Goal: Transaction & Acquisition: Purchase product/service

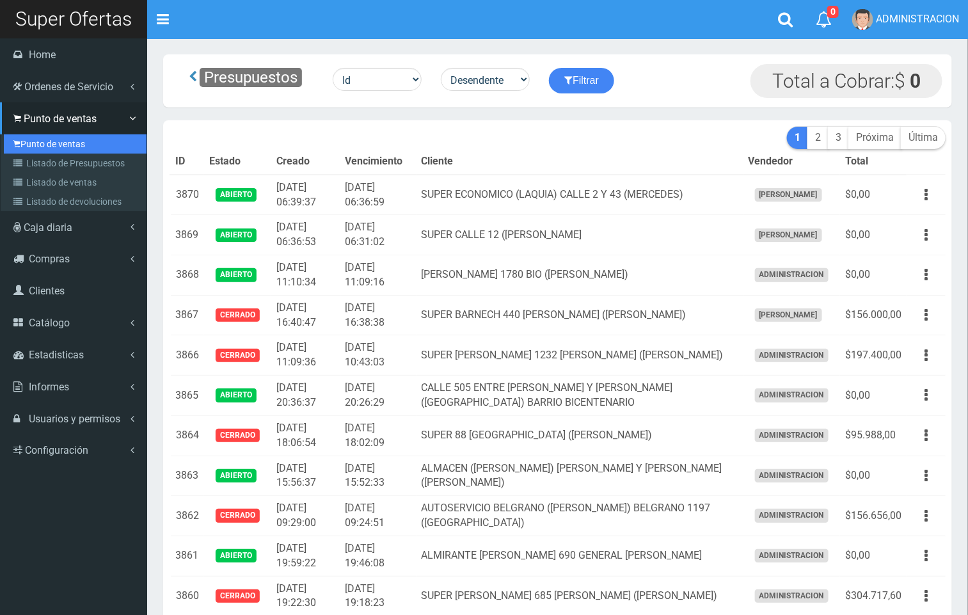
click at [46, 140] on link "Punto de ventas" at bounding box center [75, 143] width 143 height 19
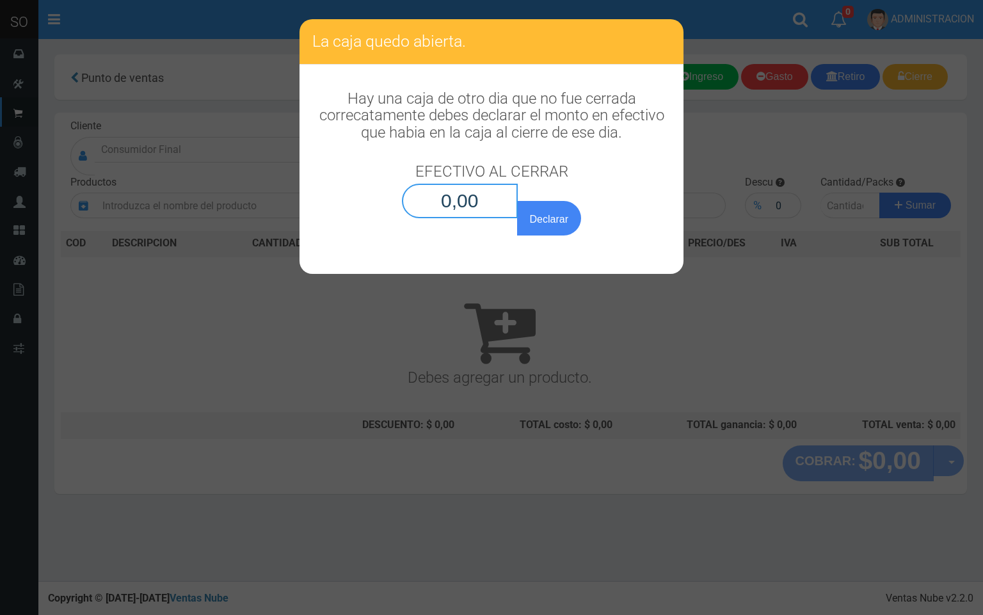
click at [490, 194] on input "0,00" at bounding box center [460, 201] width 116 height 35
type input "0,01"
click at [517, 201] on button "Declarar" at bounding box center [549, 218] width 64 height 35
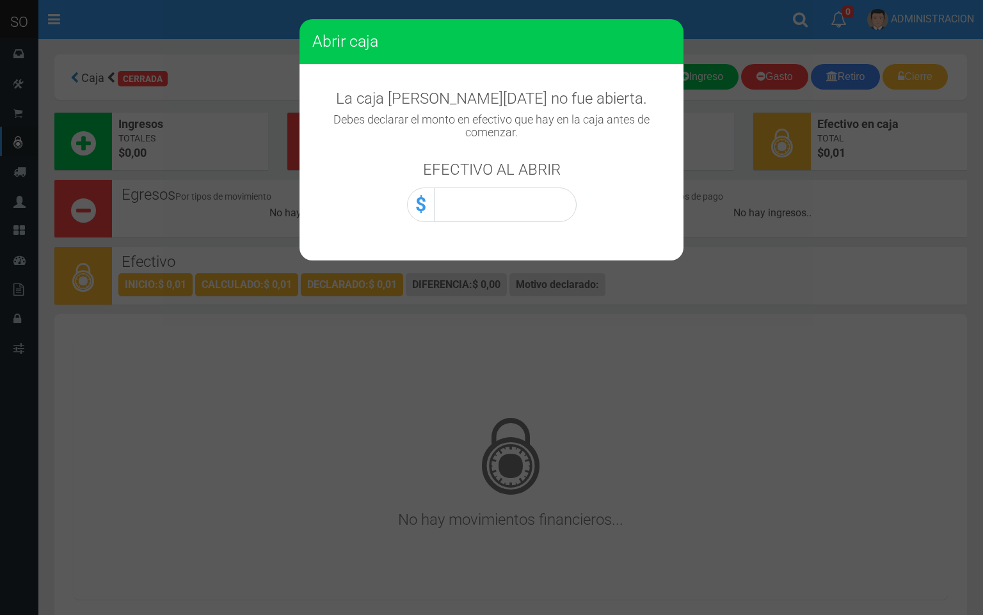
click at [542, 173] on h3 "EFECTIVO AL ABRIR" at bounding box center [492, 169] width 138 height 17
click at [549, 208] on input "0,00" at bounding box center [505, 205] width 143 height 35
type input "0,01"
click at [0, 0] on button "Abrir caja" at bounding box center [0, 0] width 0 height 0
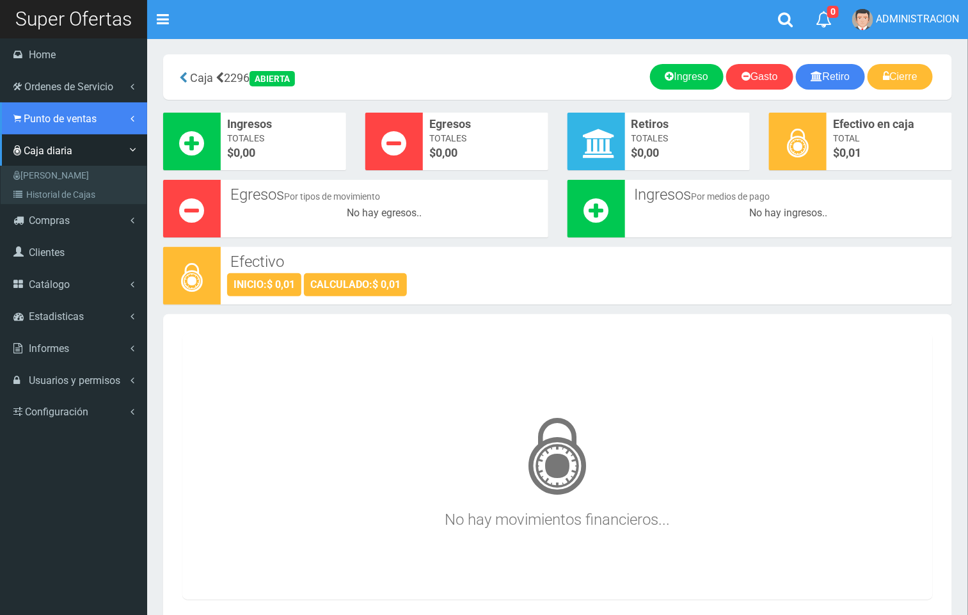
click at [43, 122] on span "Punto de ventas" at bounding box center [60, 119] width 73 height 12
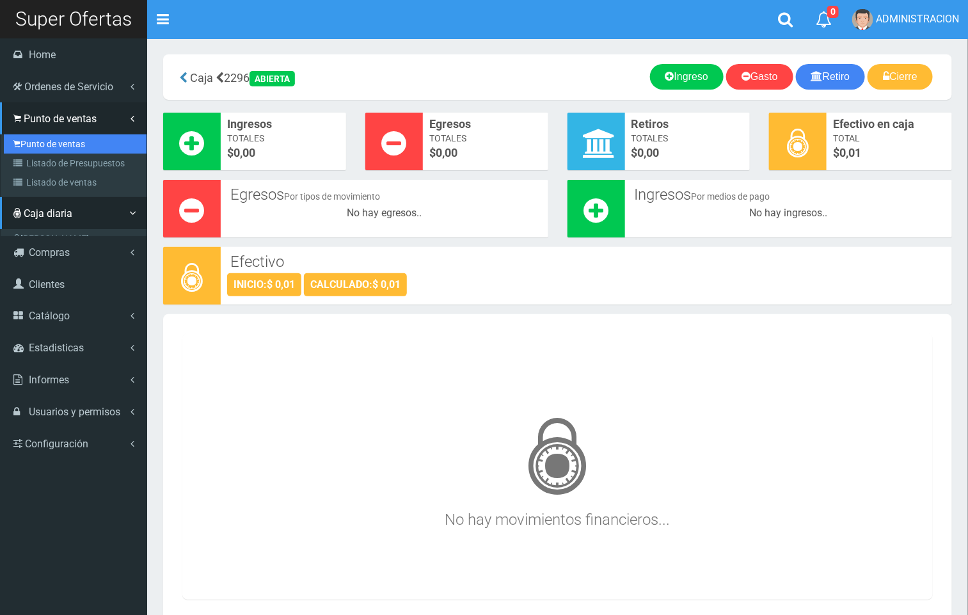
click at [54, 141] on link "Punto de ventas" at bounding box center [75, 143] width 143 height 19
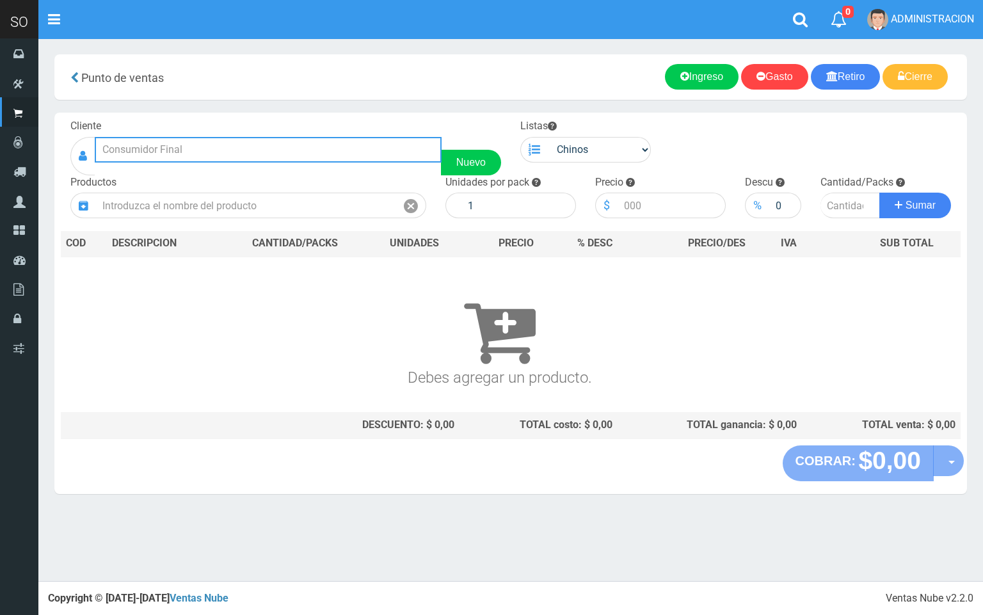
click at [312, 157] on input "text" at bounding box center [268, 150] width 347 height 26
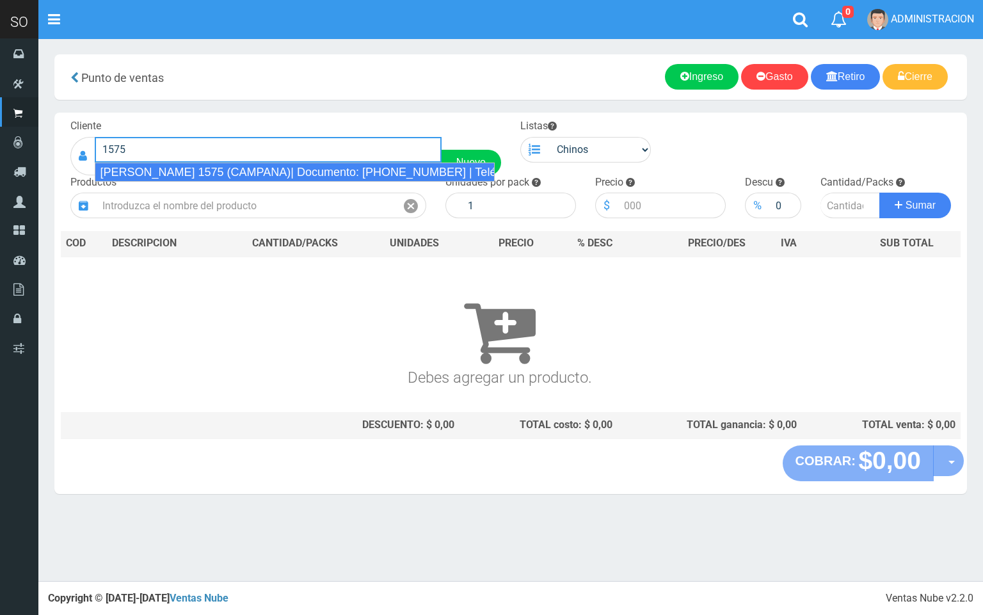
click at [363, 171] on div "LUCIANO REYES 1575 (CAMPANA)| Documento: 1542258841 | Teléfono:" at bounding box center [294, 172] width 399 height 19
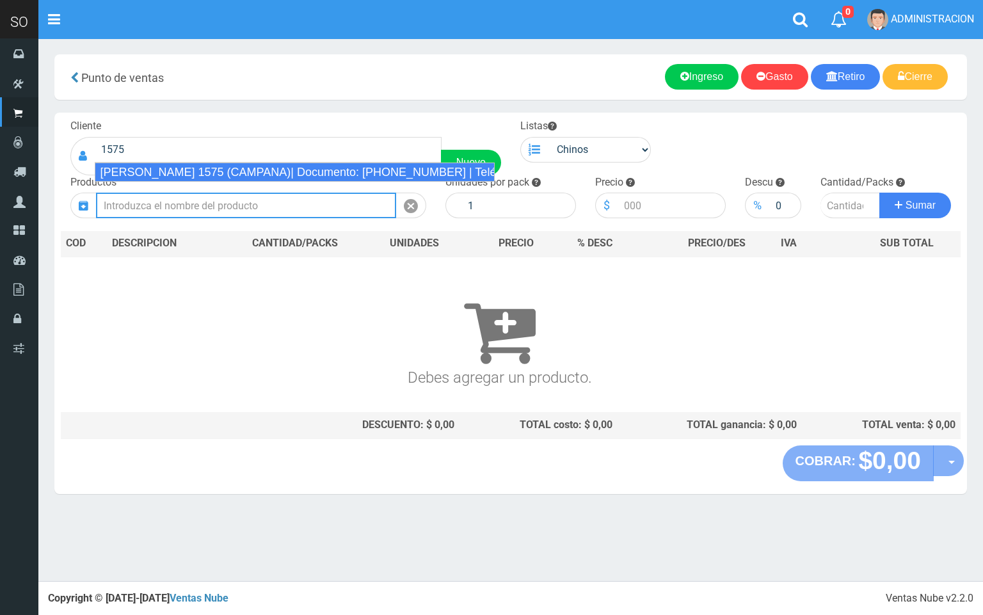
type input "LUCIANO REYES 1575 (CAMPANA)| Documento: 1542258841 | Teléfono:"
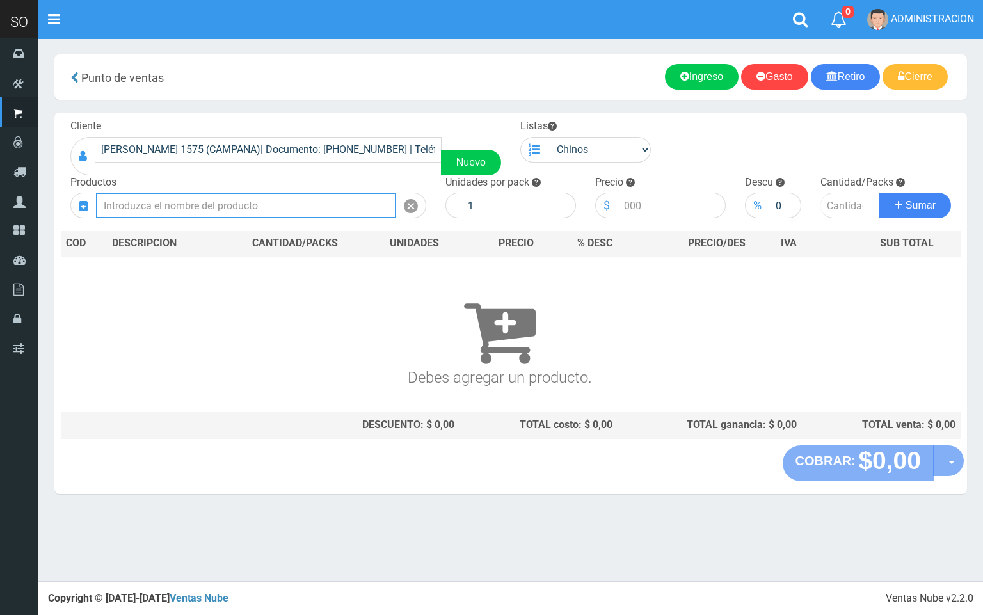
drag, startPoint x: 243, startPoint y: 211, endPoint x: 241, endPoint y: 164, distance: 47.4
click at [243, 210] on input "text" at bounding box center [246, 206] width 300 height 26
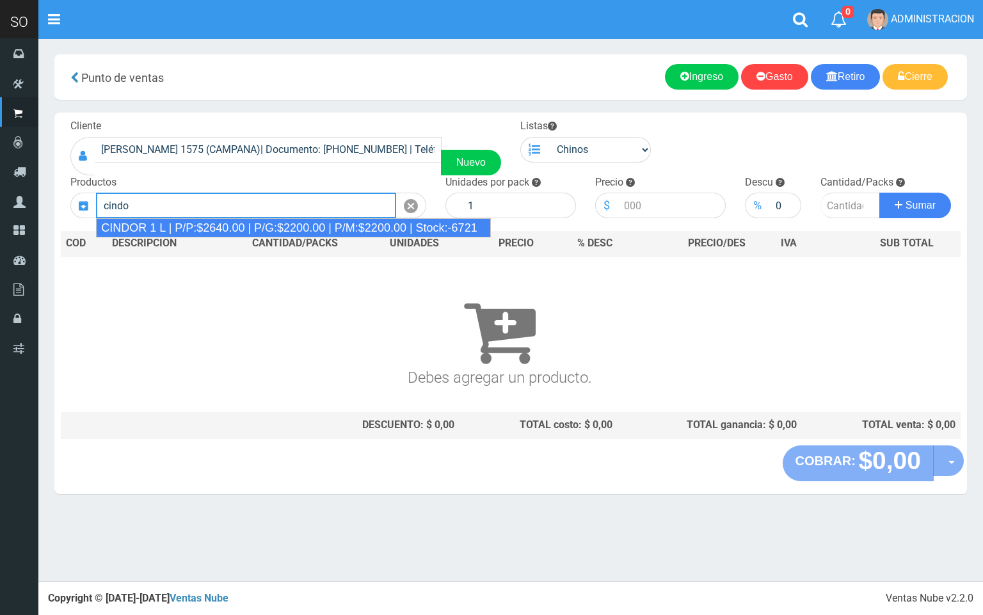
click at [413, 221] on div "CINDOR 1 L | P/P:$2640.00 | P/G:$2200.00 | P/M:$2200.00 | Stock:-6721" at bounding box center [293, 227] width 395 height 19
type input "CINDOR 1 L | P/P:$2640.00 | P/G:$2200.00 | P/M:$2200.00 | Stock:-6721"
type input "12"
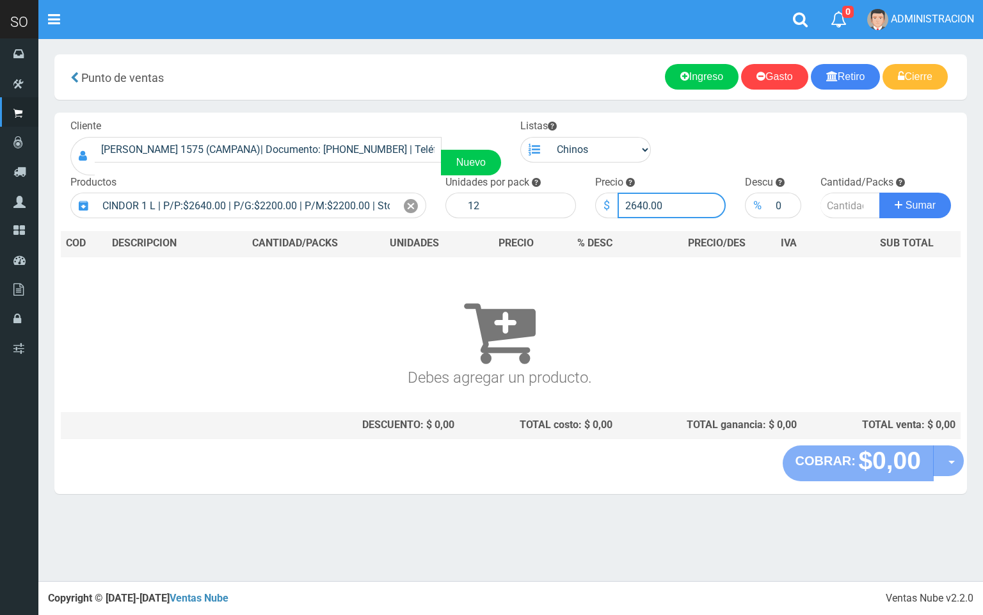
drag, startPoint x: 645, startPoint y: 206, endPoint x: 630, endPoint y: 202, distance: 15.4
click at [630, 202] on input "2640.00" at bounding box center [672, 206] width 108 height 26
type input "2500.00"
click at [842, 202] on input "number" at bounding box center [851, 206] width 60 height 26
type input "5"
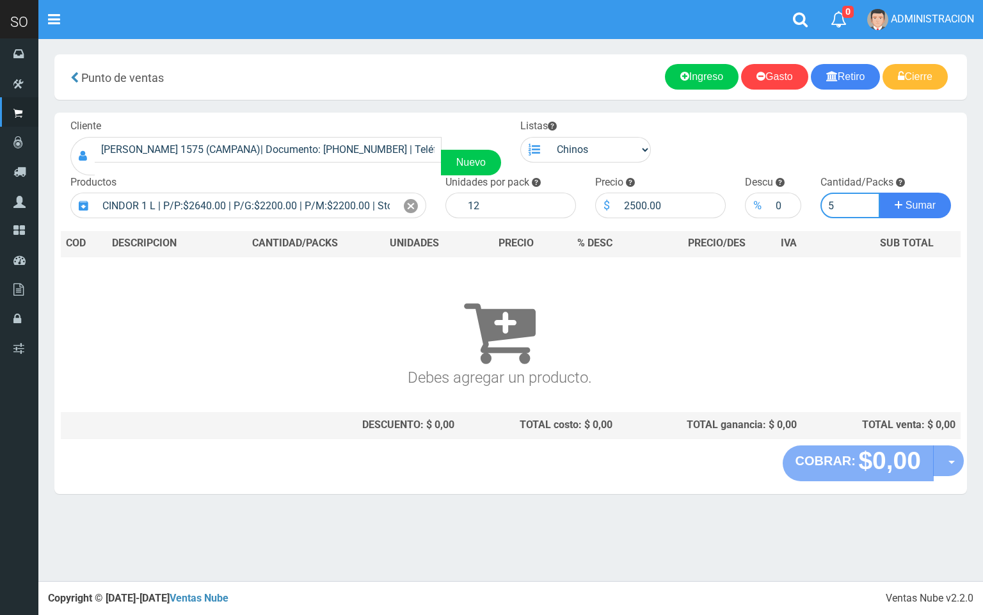
click at [879, 193] on button "Sumar" at bounding box center [915, 206] width 72 height 26
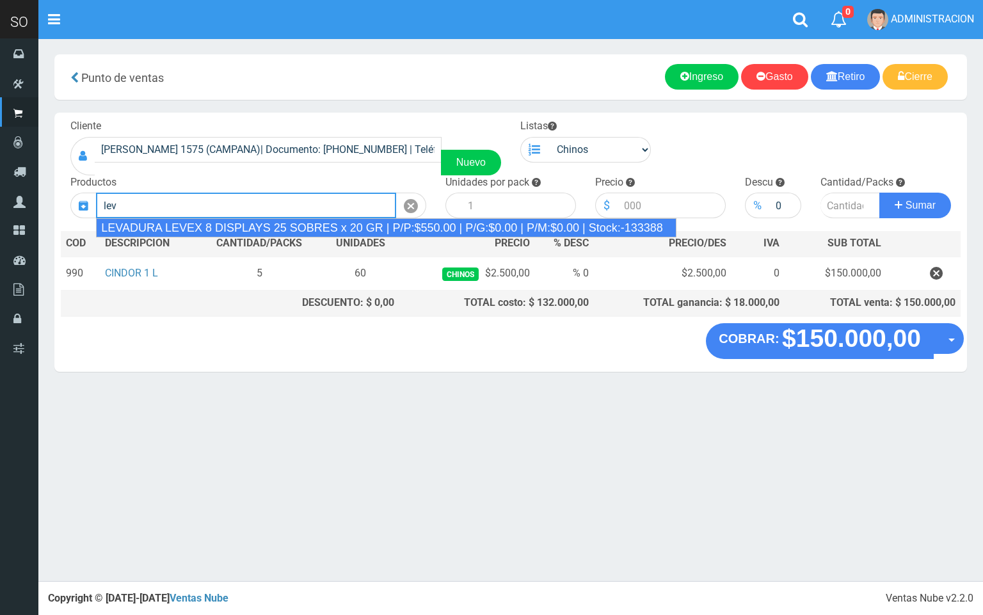
click at [410, 221] on div "LEVADURA LEVEX 8 DISPLAYS 25 SOBRES x 20 GR | P/P:$550.00 | P/G:$0.00 | P/M:$0.…" at bounding box center [386, 227] width 581 height 19
type input "LEVADURA LEVEX 8 DISPLAYS 25 SOBRES x 20 GR | P/P:$550.00 | P/G:$0.00 | P/M:$0.…"
type input "25"
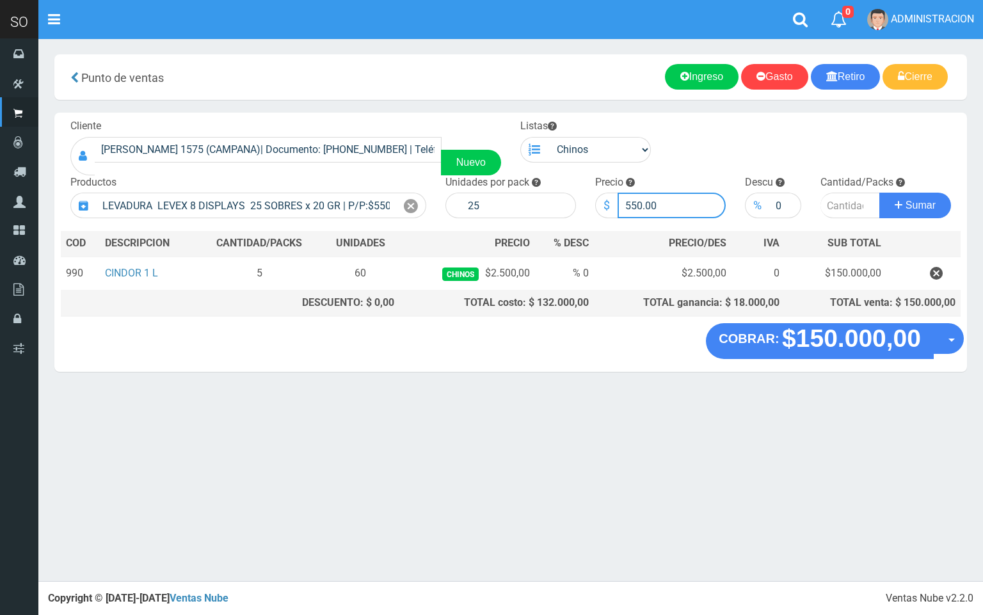
click at [636, 204] on input "550.00" at bounding box center [672, 206] width 108 height 26
type input "580.00"
click at [853, 213] on input "number" at bounding box center [851, 206] width 60 height 26
type input "3"
click at [879, 193] on button "Sumar" at bounding box center [915, 206] width 72 height 26
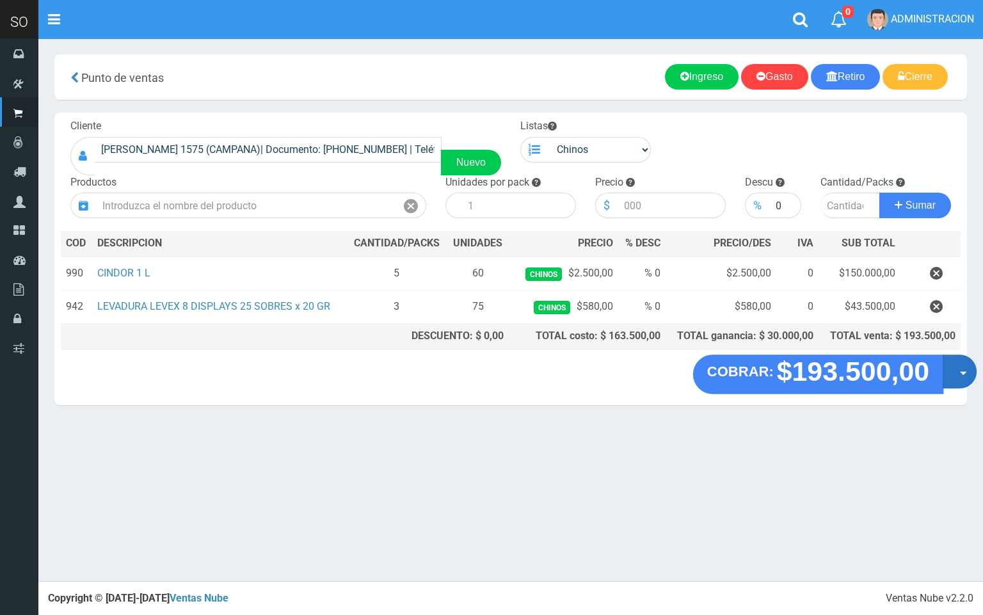
click at [960, 375] on button "Opciones" at bounding box center [960, 372] width 34 height 34
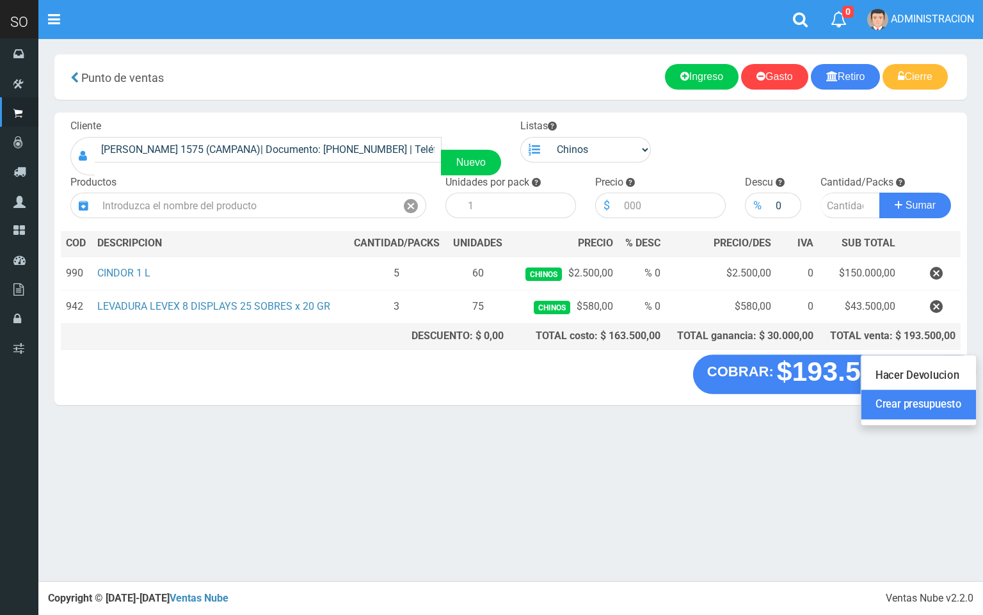
click at [949, 409] on link "Crear presupuesto" at bounding box center [919, 404] width 115 height 29
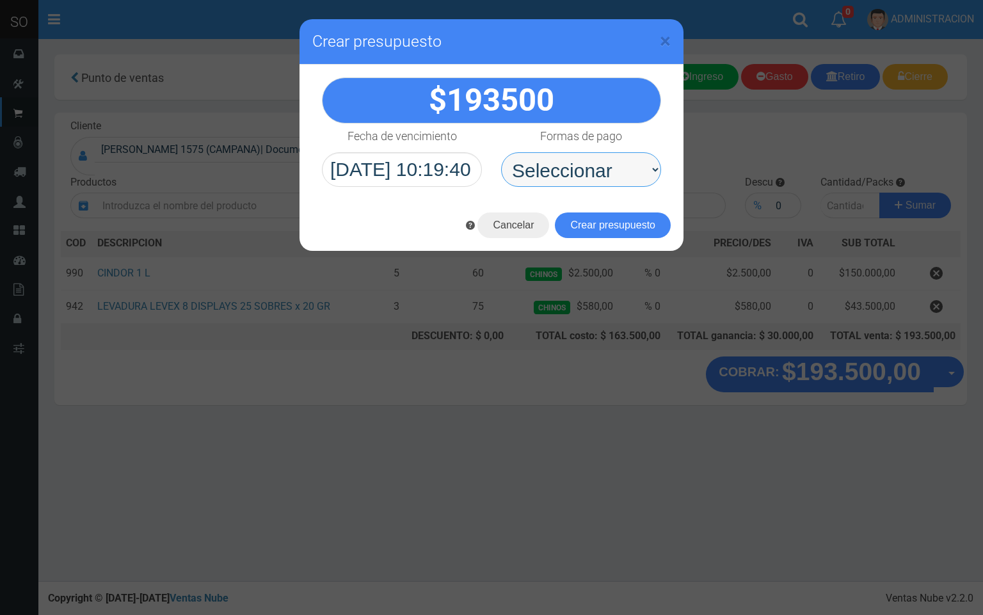
click at [632, 179] on select "Seleccionar Efectivo Tarjeta de Crédito Depósito Débito" at bounding box center [581, 169] width 160 height 35
select select "Efectivo"
click at [501, 153] on select "Seleccionar Efectivo Tarjeta de Crédito Depósito Débito" at bounding box center [581, 169] width 160 height 35
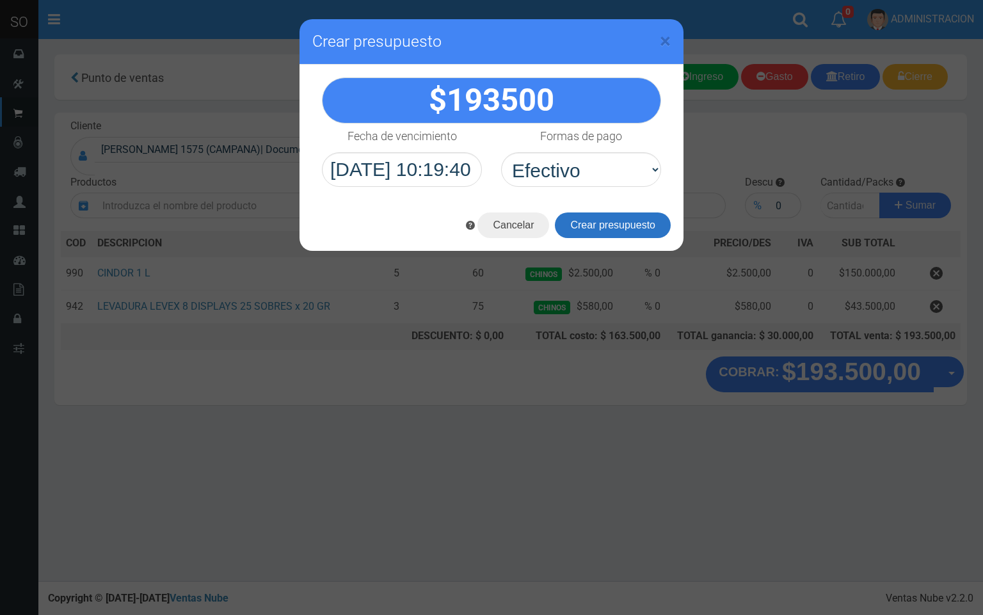
click at [638, 227] on button "Crear presupuesto" at bounding box center [613, 226] width 116 height 26
